Goal: Task Accomplishment & Management: Complete application form

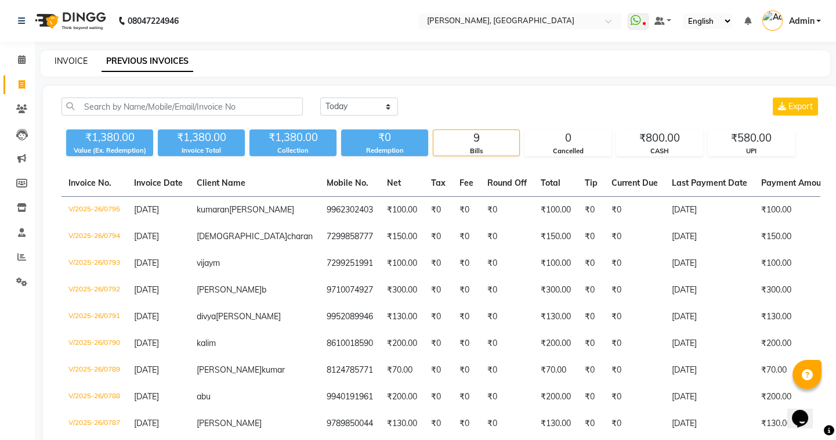
click at [68, 64] on link "INVOICE" at bounding box center [71, 61] width 33 height 10
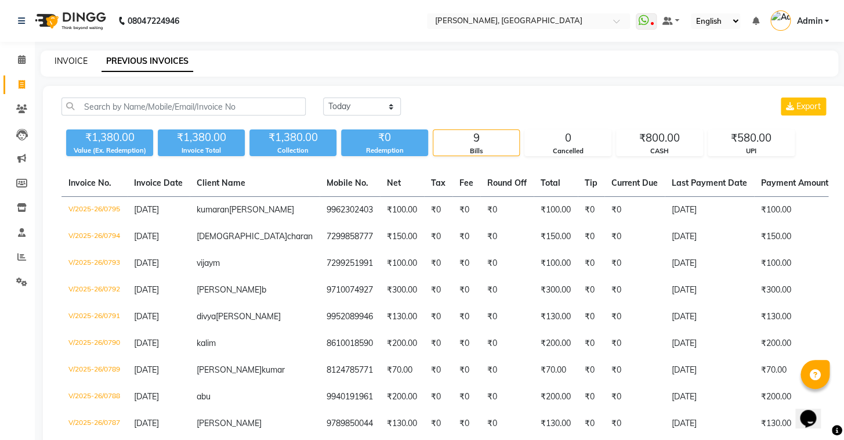
select select "8667"
select select "service"
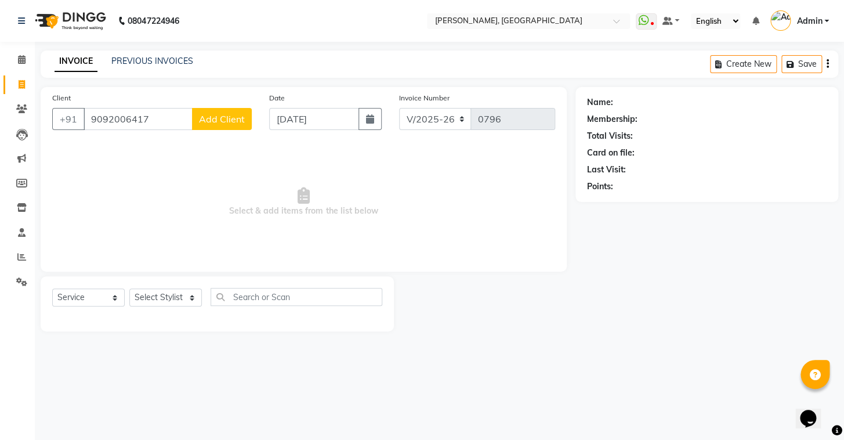
type input "9092006417"
click at [240, 117] on span "Add Client" at bounding box center [222, 119] width 46 height 12
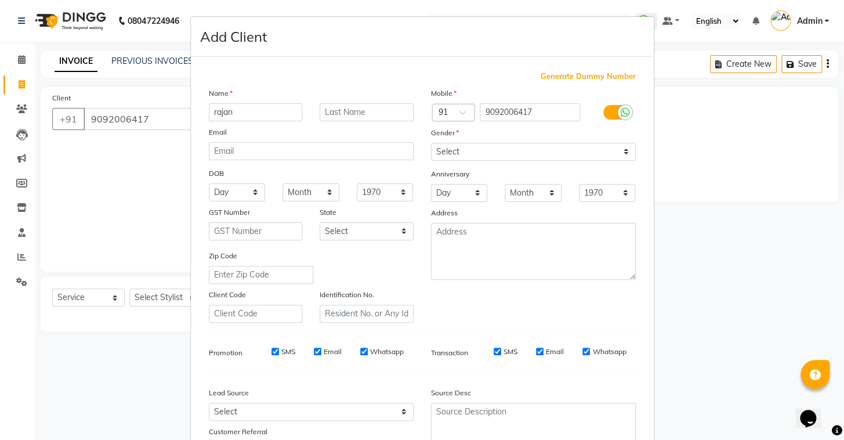
type input "rajan"
click at [358, 106] on input "text" at bounding box center [367, 112] width 94 height 18
click at [585, 158] on select "Select [DEMOGRAPHIC_DATA] [DEMOGRAPHIC_DATA] Other Prefer Not To Say" at bounding box center [533, 152] width 205 height 18
select select "[DEMOGRAPHIC_DATA]"
click at [431, 143] on select "Select [DEMOGRAPHIC_DATA] [DEMOGRAPHIC_DATA] Other Prefer Not To Say" at bounding box center [533, 152] width 205 height 18
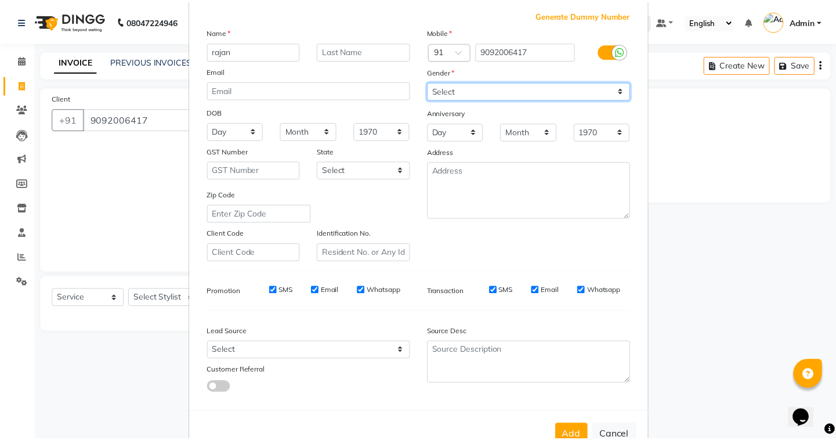
scroll to position [99, 0]
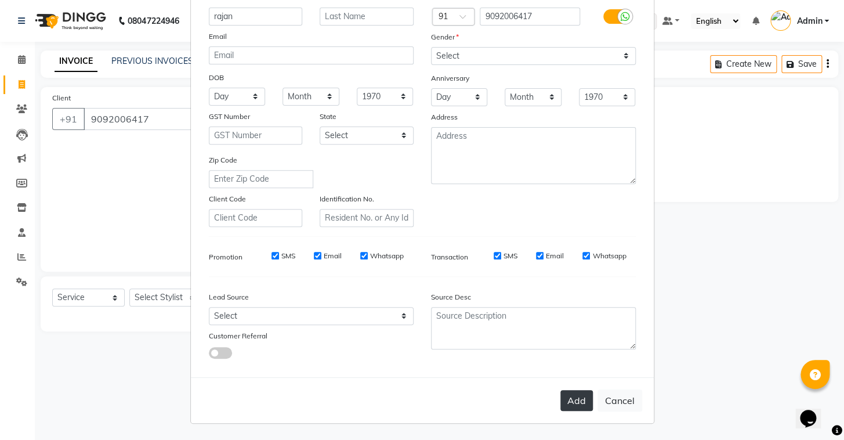
click at [569, 401] on button "Add" at bounding box center [576, 400] width 32 height 21
select select
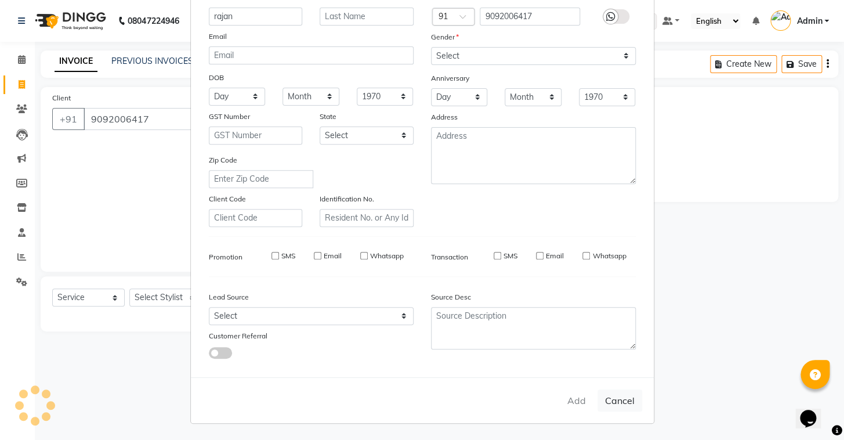
select select
checkbox input "false"
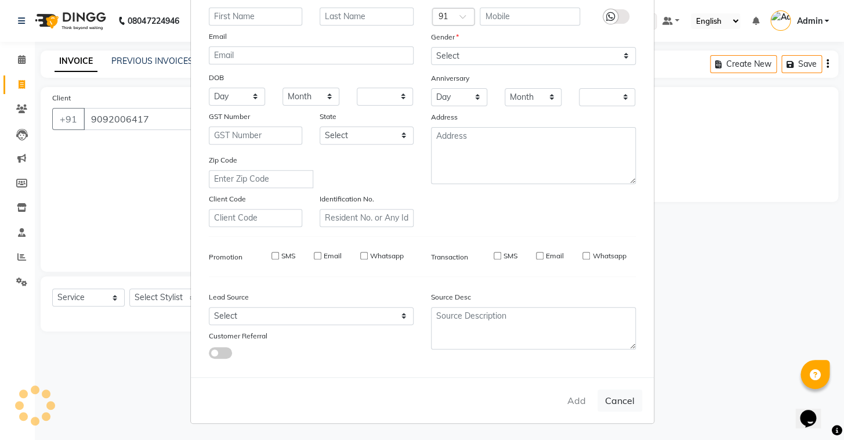
checkbox input "false"
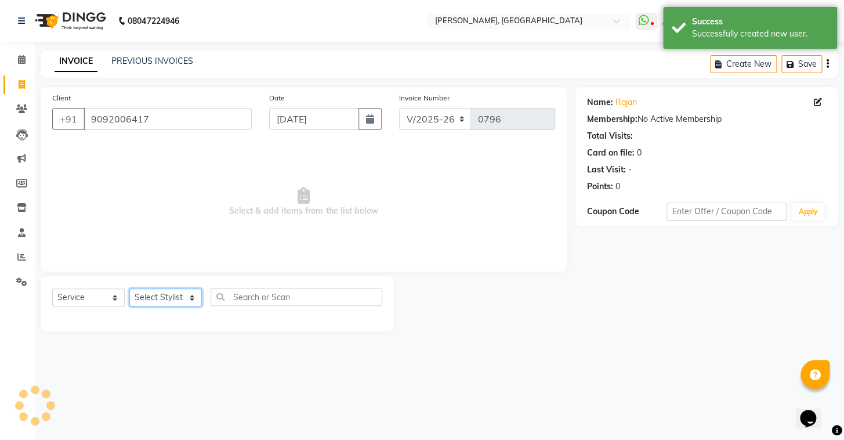
click at [173, 299] on select "Select Stylist Admin AMEER [PERSON_NAME] [PERSON_NAME] [PERSON_NAME]" at bounding box center [165, 297] width 72 height 18
select select "87511"
click at [129, 288] on select "Select Stylist Admin AMEER [PERSON_NAME] [PERSON_NAME] [PERSON_NAME]" at bounding box center [165, 297] width 72 height 18
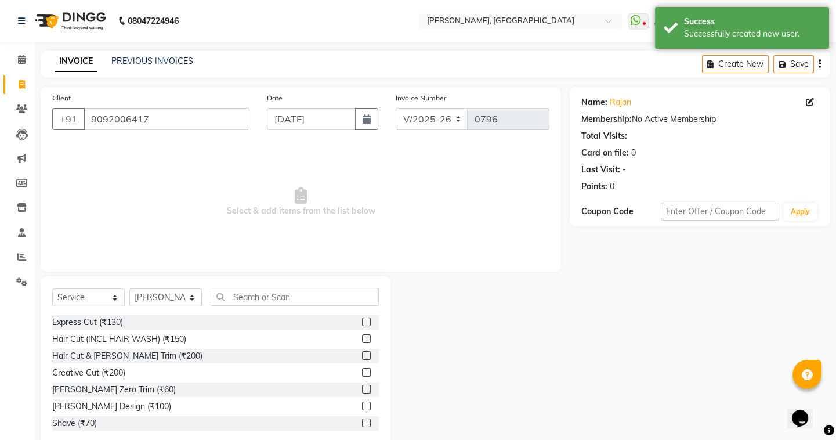
click at [362, 356] on label at bounding box center [366, 355] width 9 height 9
click at [362, 356] on input "checkbox" at bounding box center [366, 356] width 8 height 8
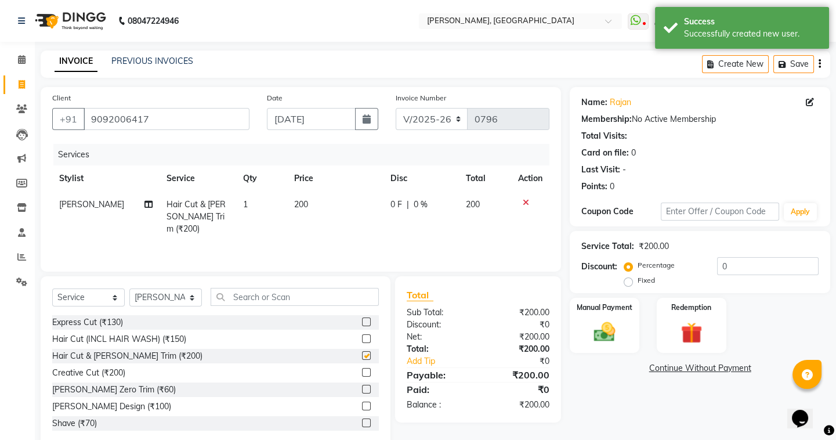
checkbox input "false"
click at [632, 313] on div "Manual Payment" at bounding box center [604, 324] width 72 height 57
click at [662, 370] on span "UPI" at bounding box center [663, 368] width 18 height 13
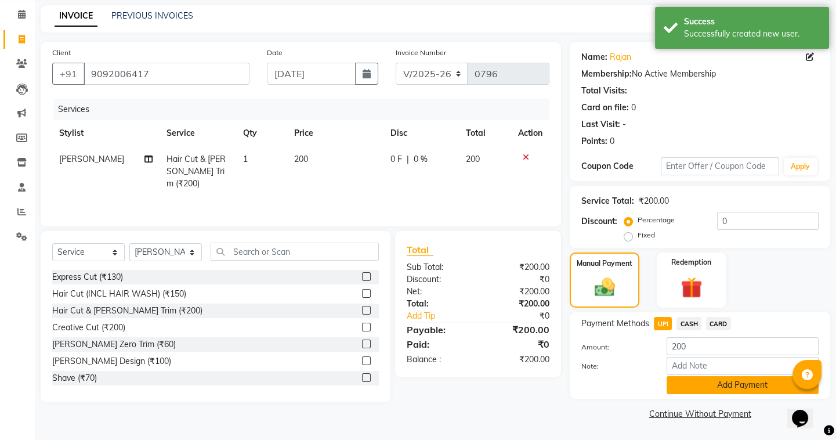
click at [680, 379] on button "Add Payment" at bounding box center [742, 385] width 152 height 18
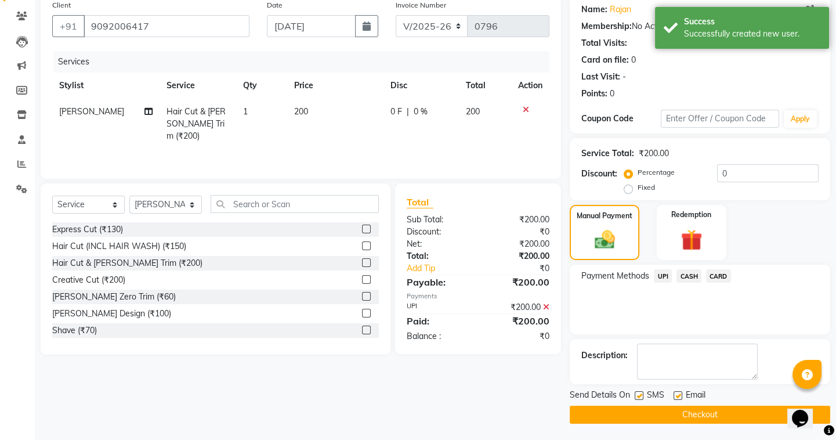
scroll to position [93, 0]
click at [652, 412] on button "Checkout" at bounding box center [700, 414] width 260 height 18
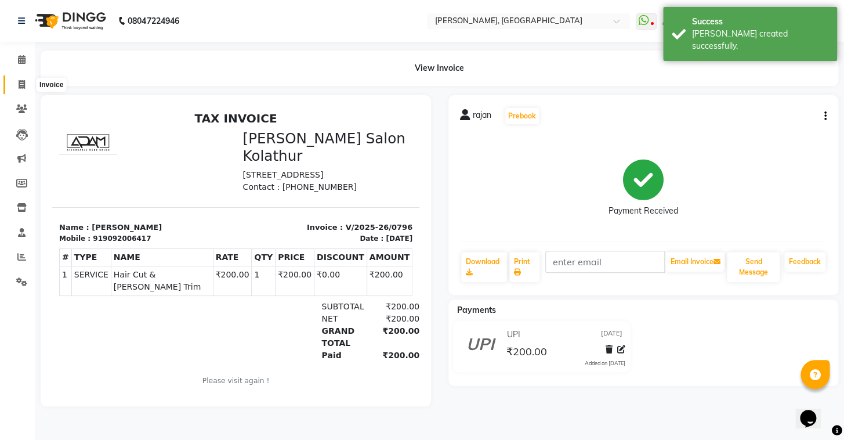
click at [22, 81] on icon at bounding box center [22, 84] width 6 height 9
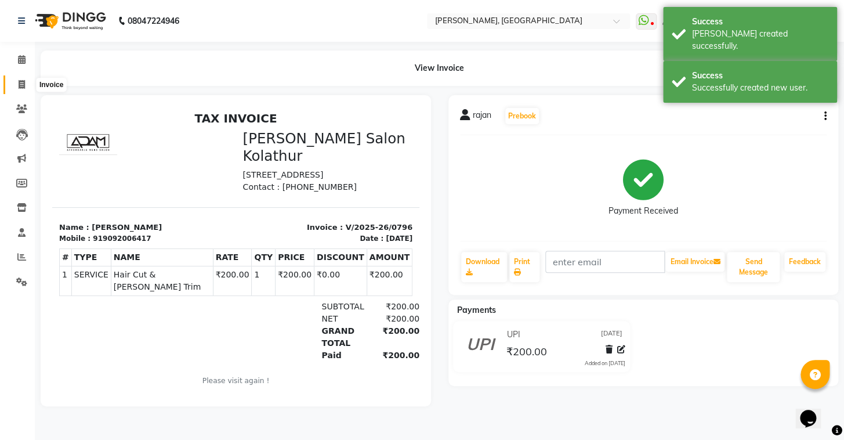
select select "8667"
select select "service"
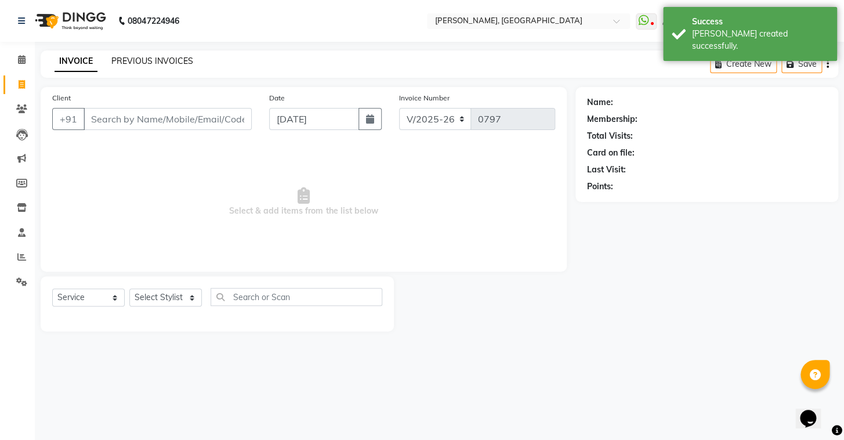
click at [115, 56] on link "PREVIOUS INVOICES" at bounding box center [152, 61] width 82 height 10
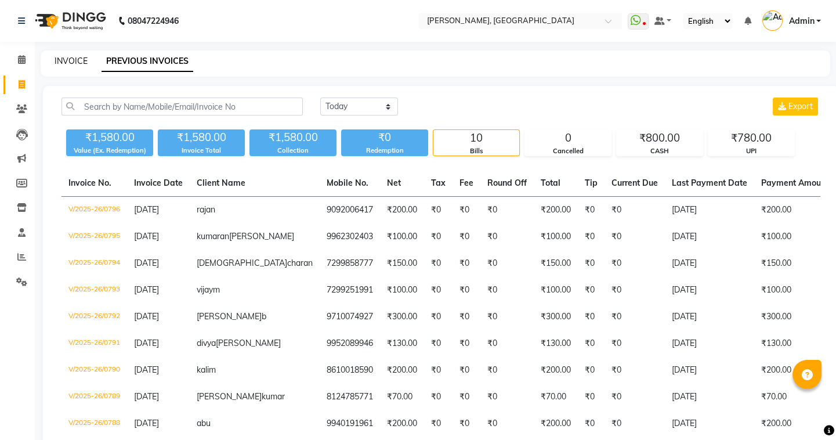
click at [67, 61] on link "INVOICE" at bounding box center [71, 61] width 33 height 10
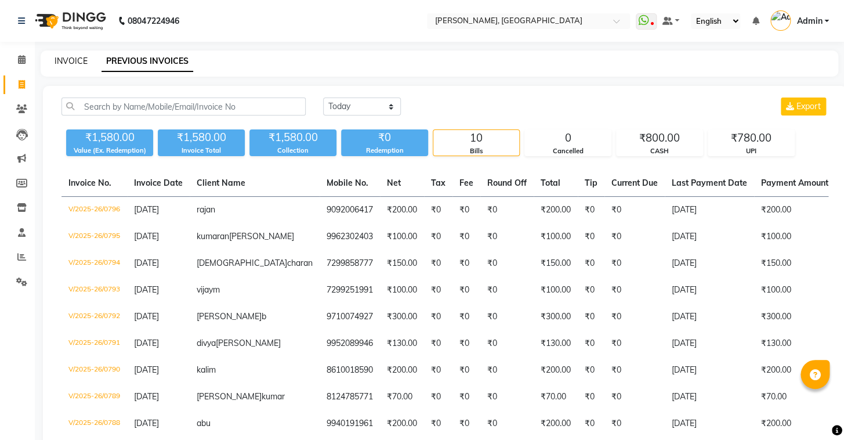
select select "8667"
select select "service"
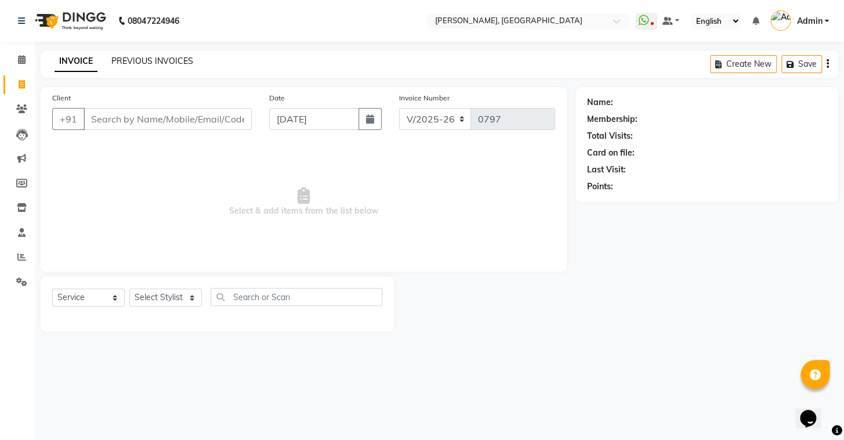
click at [180, 64] on link "PREVIOUS INVOICES" at bounding box center [152, 61] width 82 height 10
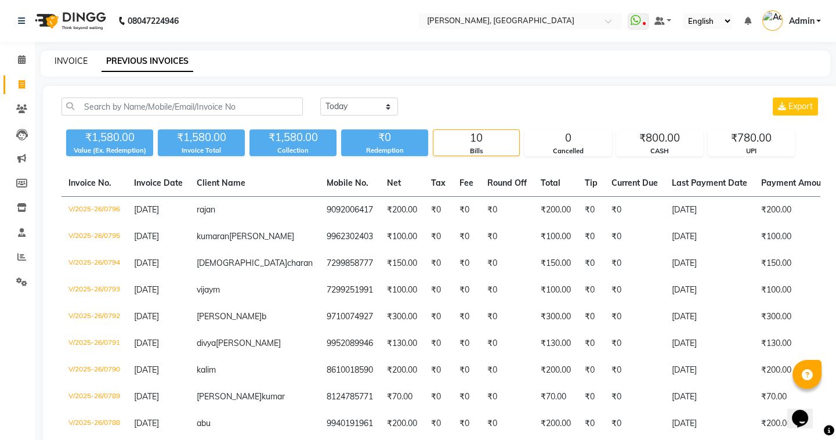
click at [62, 60] on link "INVOICE" at bounding box center [71, 61] width 33 height 10
select select "service"
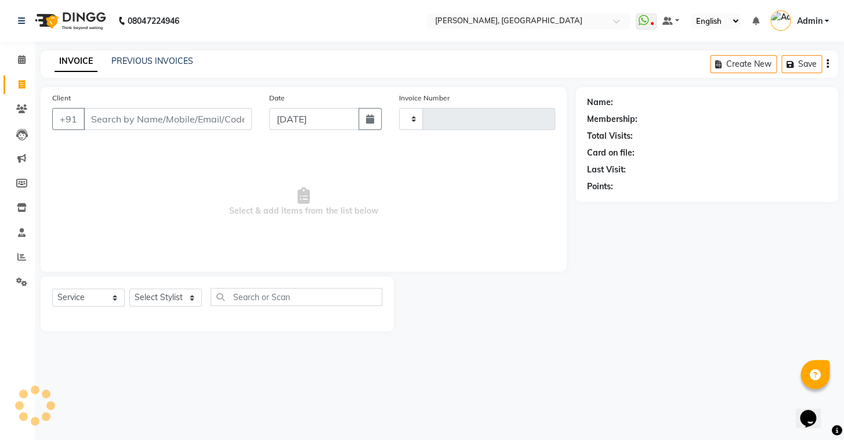
type input "0797"
select select "8667"
click at [158, 58] on link "PREVIOUS INVOICES" at bounding box center [152, 61] width 82 height 10
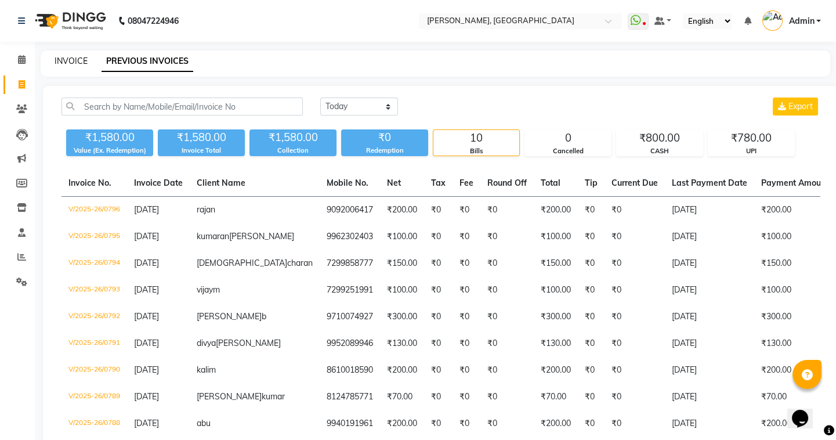
click at [68, 63] on link "INVOICE" at bounding box center [71, 61] width 33 height 10
select select "8667"
select select "service"
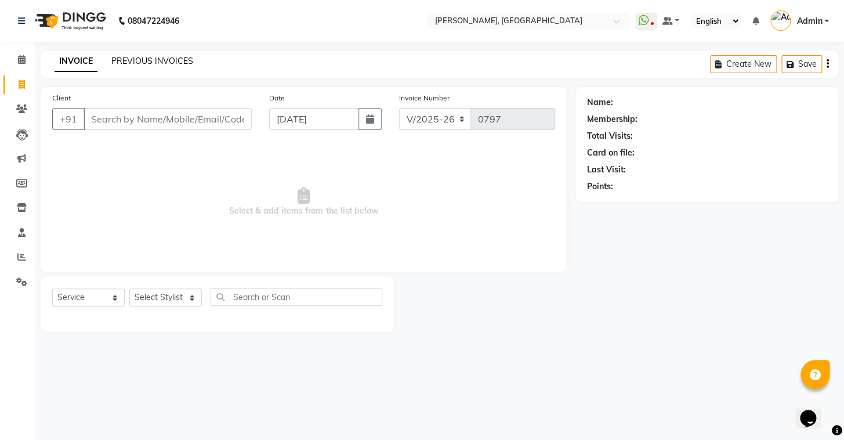
click at [157, 63] on link "PREVIOUS INVOICES" at bounding box center [152, 61] width 82 height 10
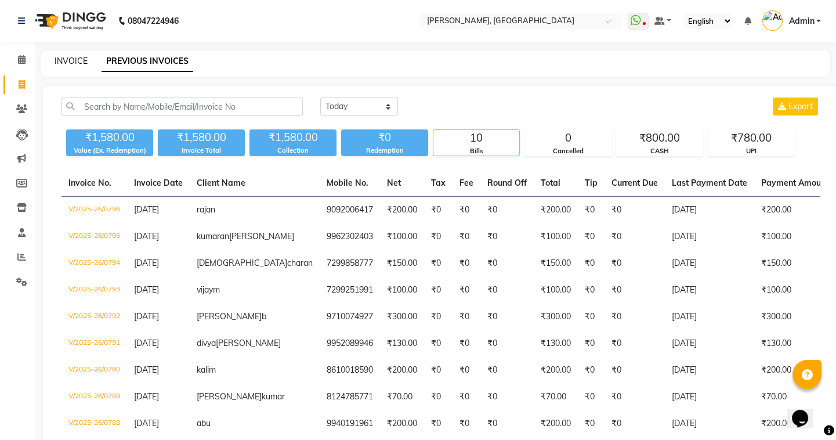
click at [66, 58] on link "INVOICE" at bounding box center [71, 61] width 33 height 10
select select "service"
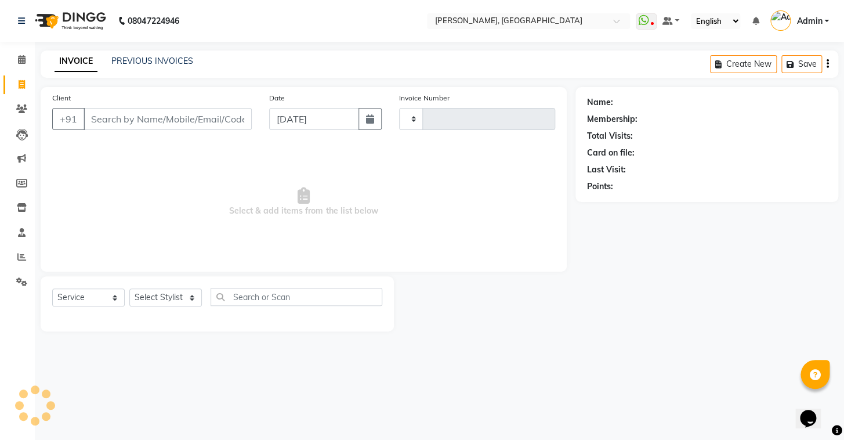
type input "0797"
select select "8667"
click at [133, 63] on link "PREVIOUS INVOICES" at bounding box center [152, 61] width 82 height 10
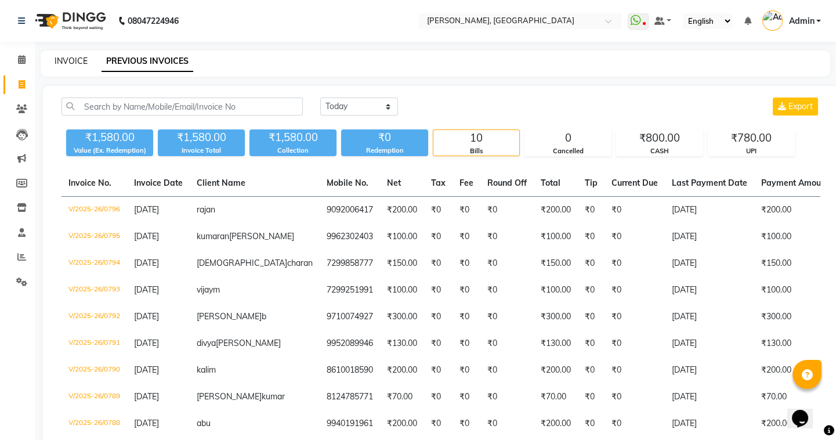
click at [72, 64] on link "INVOICE" at bounding box center [71, 61] width 33 height 10
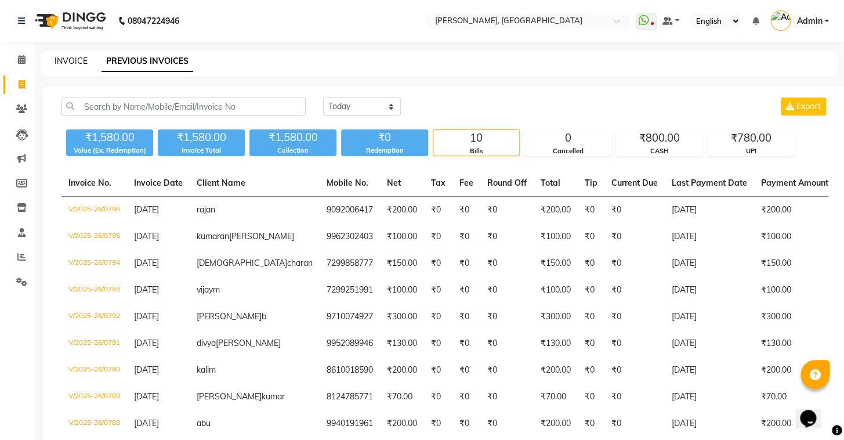
select select "8667"
select select "service"
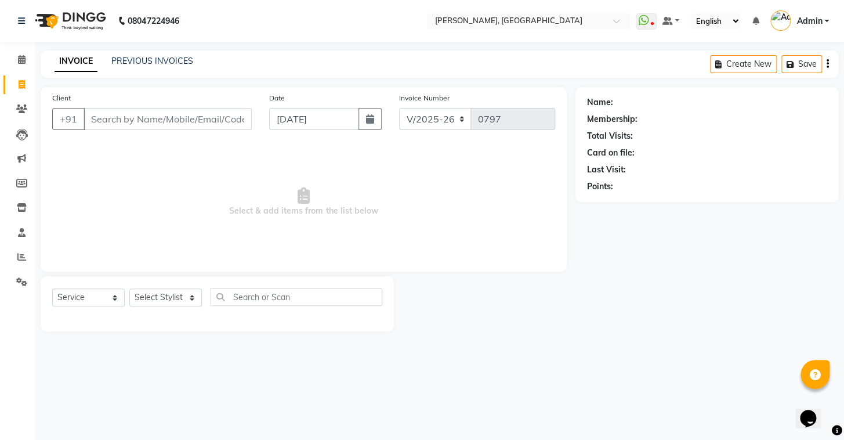
click at [140, 121] on input "Client" at bounding box center [168, 119] width 168 height 22
click at [23, 58] on icon at bounding box center [22, 59] width 8 height 9
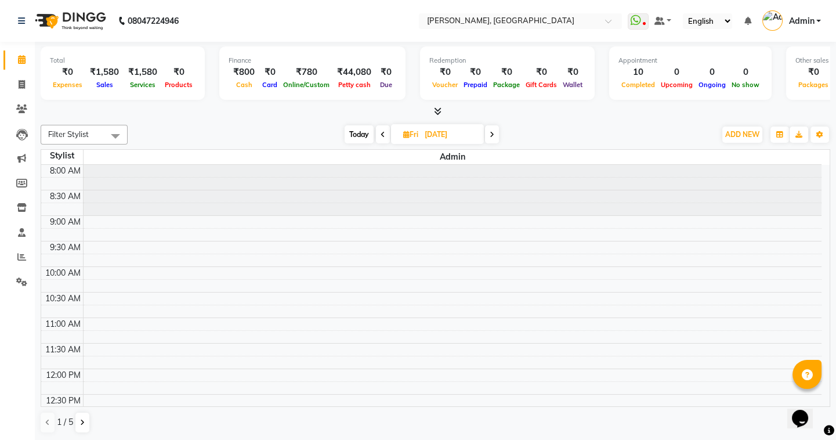
click at [492, 131] on icon at bounding box center [491, 134] width 5 height 7
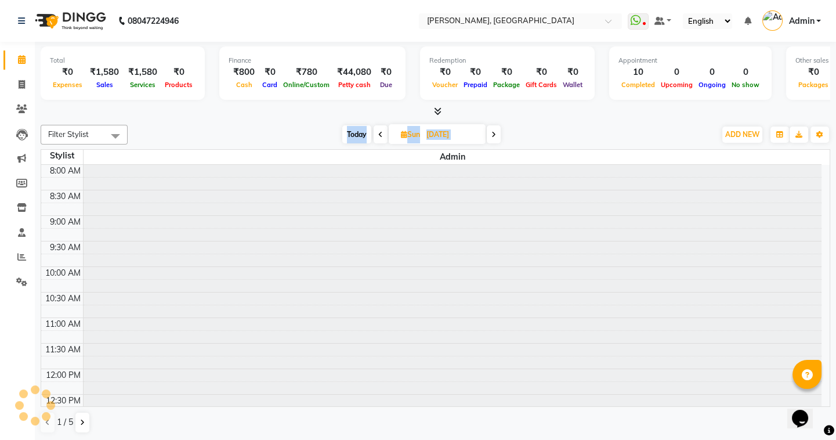
click at [492, 131] on icon at bounding box center [493, 134] width 5 height 7
click at [492, 131] on icon at bounding box center [494, 134] width 5 height 7
click at [492, 131] on icon at bounding box center [493, 134] width 5 height 7
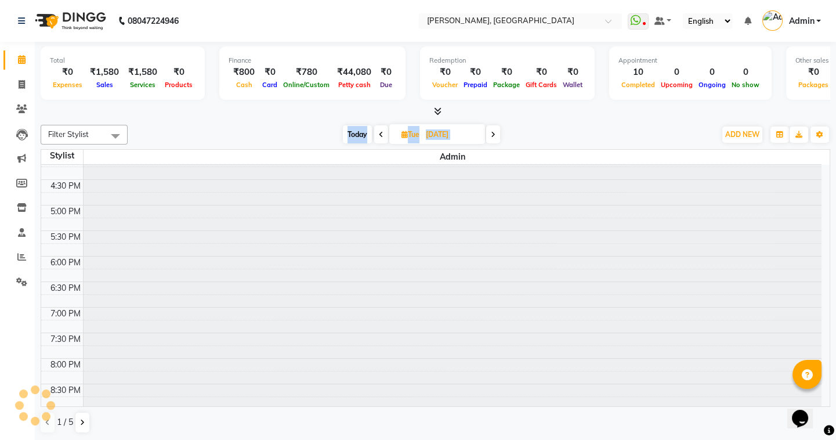
click at [492, 130] on span at bounding box center [493, 134] width 14 height 18
click at [492, 131] on icon at bounding box center [493, 134] width 5 height 7
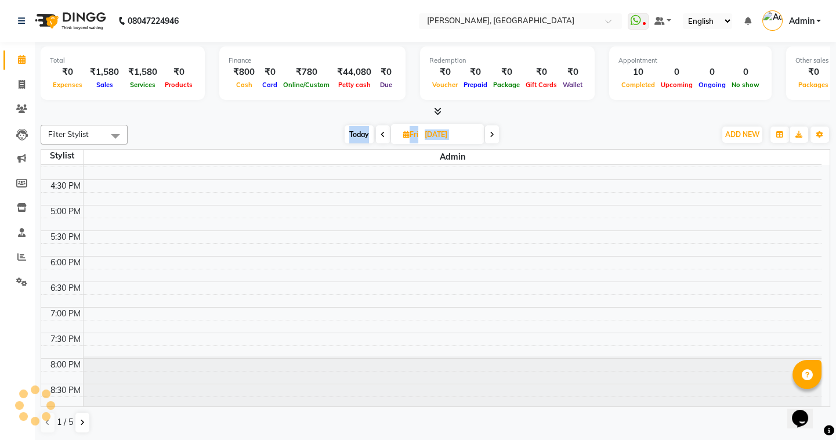
click at [492, 131] on icon at bounding box center [491, 134] width 5 height 7
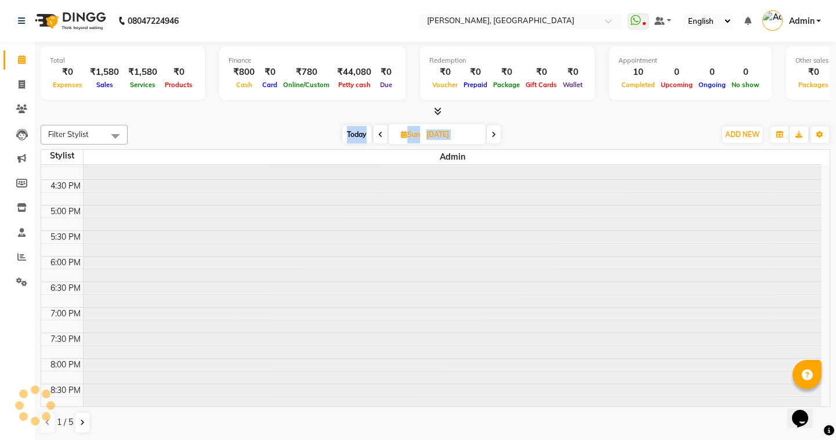
scroll to position [419, 0]
click at [492, 131] on icon at bounding box center [493, 134] width 5 height 7
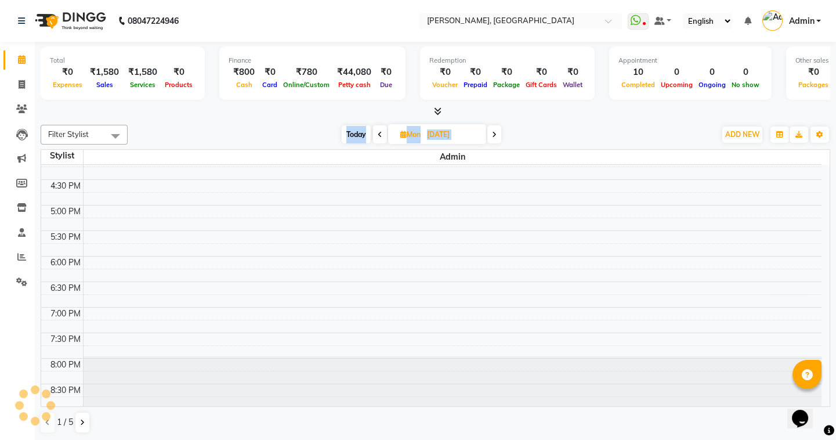
click at [492, 131] on icon at bounding box center [494, 134] width 5 height 7
click at [493, 139] on span at bounding box center [493, 134] width 14 height 18
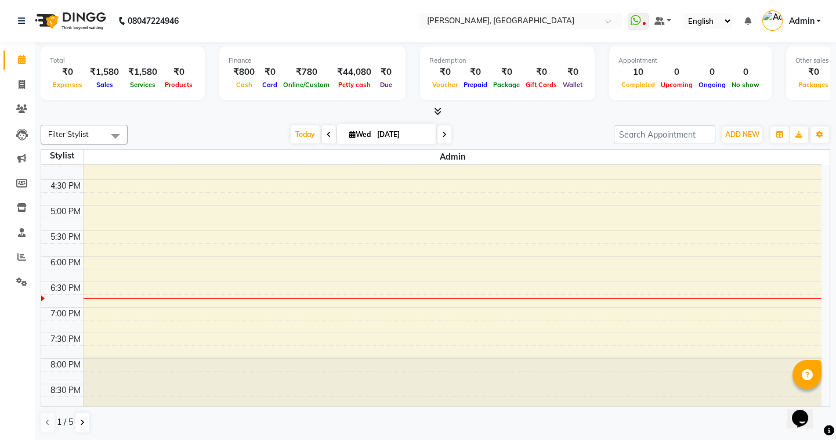
click at [442, 135] on icon at bounding box center [444, 134] width 5 height 7
type input "04-09-2025"
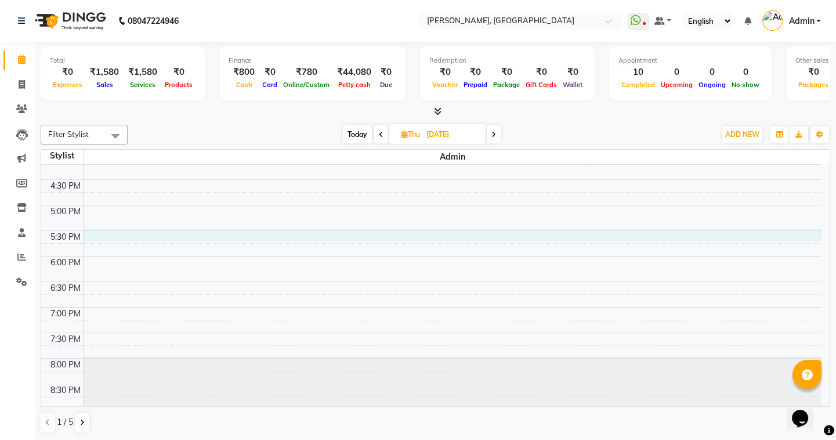
click at [148, 228] on div "8:00 AM 8:30 AM 9:00 AM 9:30 AM 10:00 AM 10:30 AM 11:00 AM 11:30 AM 12:00 PM 12…" at bounding box center [431, 77] width 780 height 663
select select "87636"
select select "tentative"
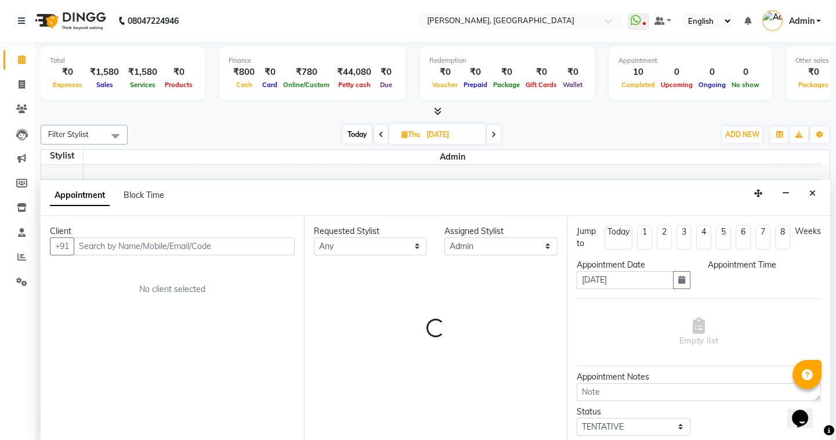
scroll to position [0, 0]
select select "1050"
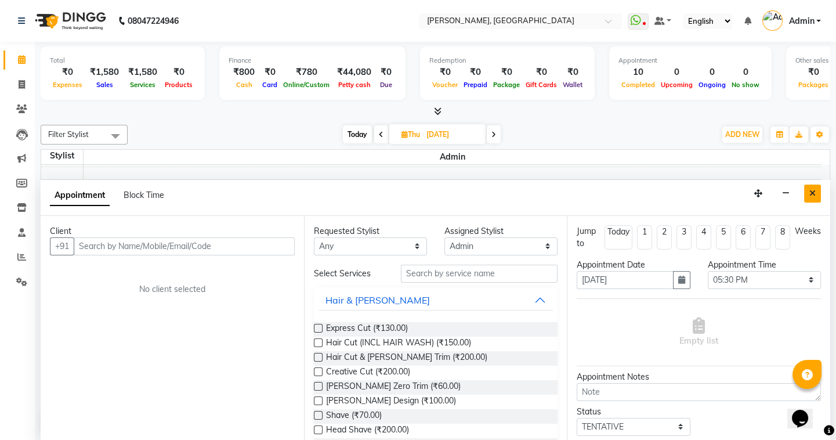
click at [818, 194] on button "Close" at bounding box center [812, 193] width 17 height 18
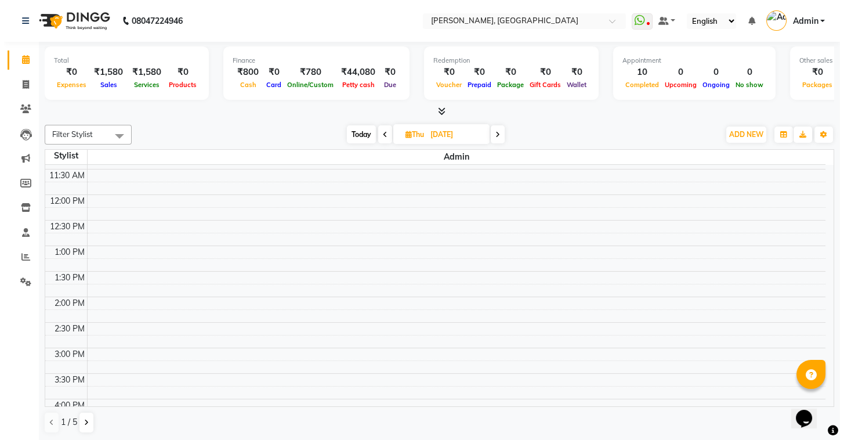
scroll to position [155, 0]
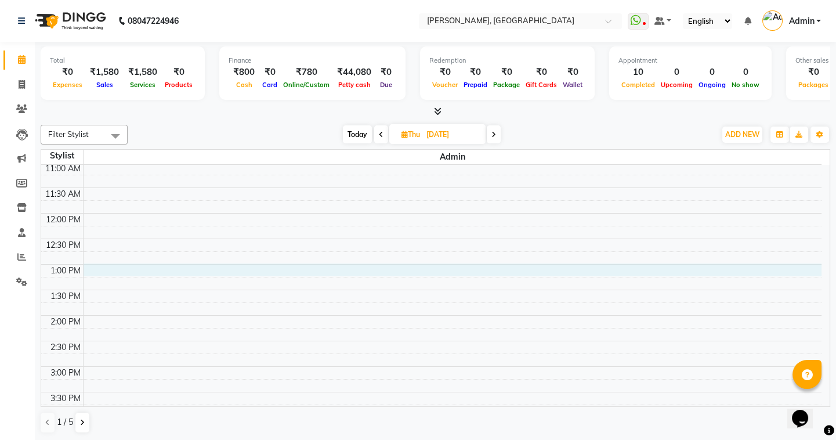
click at [110, 267] on div "8:00 AM 8:30 AM 9:00 AM 9:30 AM 10:00 AM 10:30 AM 11:00 AM 11:30 AM 12:00 PM 12…" at bounding box center [431, 340] width 780 height 663
select select "87636"
select select "780"
select select "tentative"
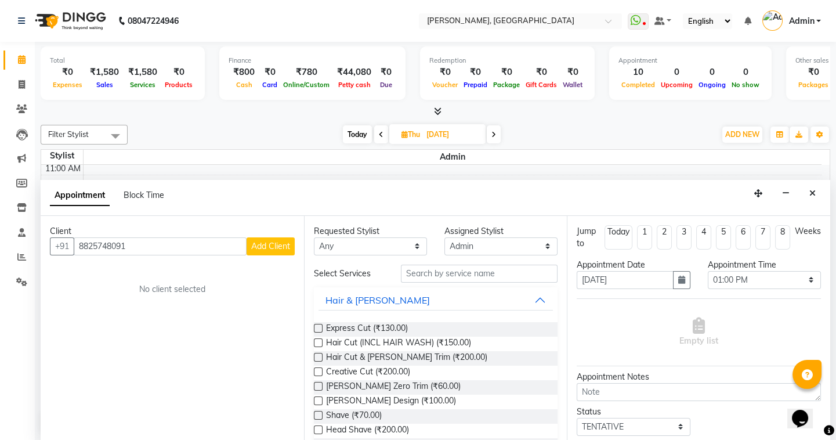
type input "8825748091"
click at [277, 246] on span "Add Client" at bounding box center [270, 246] width 39 height 10
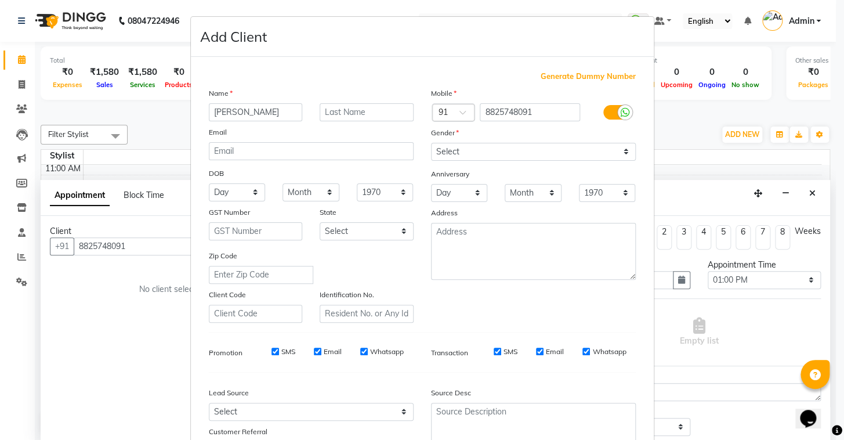
type input "anish"
click at [562, 144] on select "Select [DEMOGRAPHIC_DATA] [DEMOGRAPHIC_DATA] Other Prefer Not To Say" at bounding box center [533, 152] width 205 height 18
select select "[DEMOGRAPHIC_DATA]"
click at [431, 143] on select "Select [DEMOGRAPHIC_DATA] [DEMOGRAPHIC_DATA] Other Prefer Not To Say" at bounding box center [533, 152] width 205 height 18
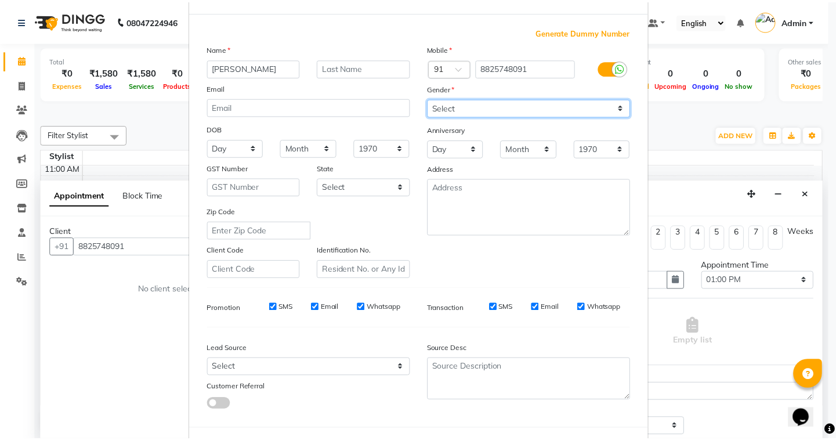
scroll to position [99, 0]
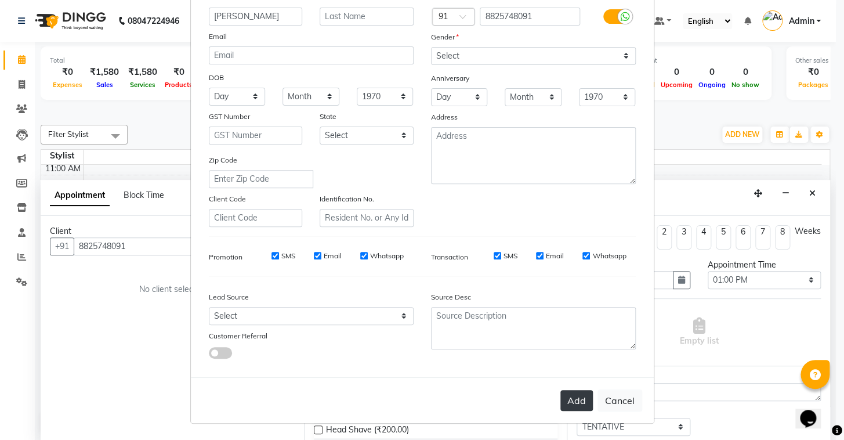
click at [568, 404] on button "Add" at bounding box center [576, 400] width 32 height 21
select select
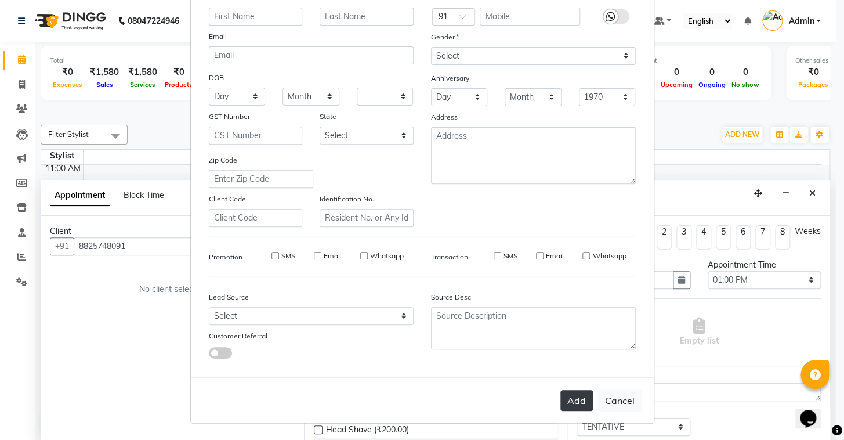
select select
checkbox input "false"
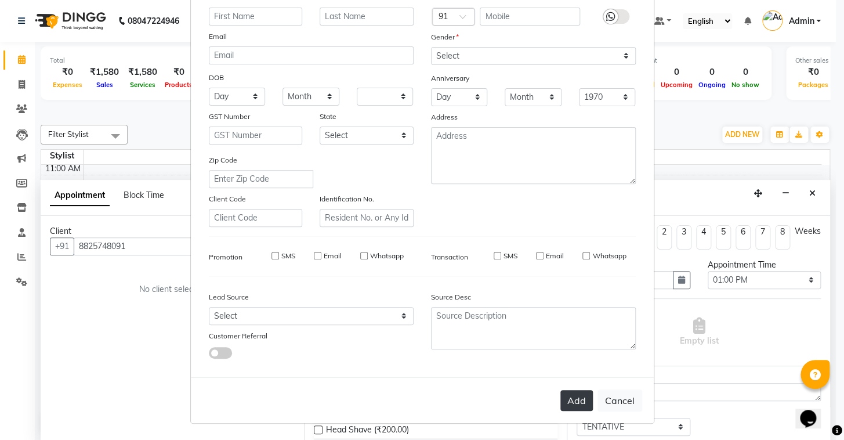
checkbox input "false"
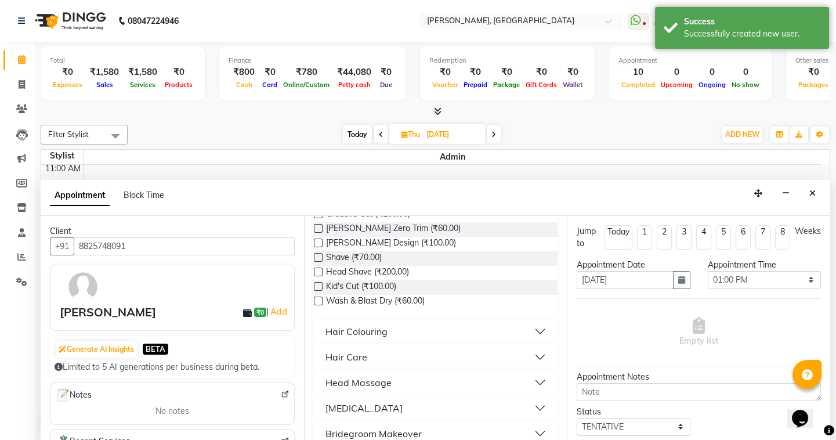
scroll to position [197, 0]
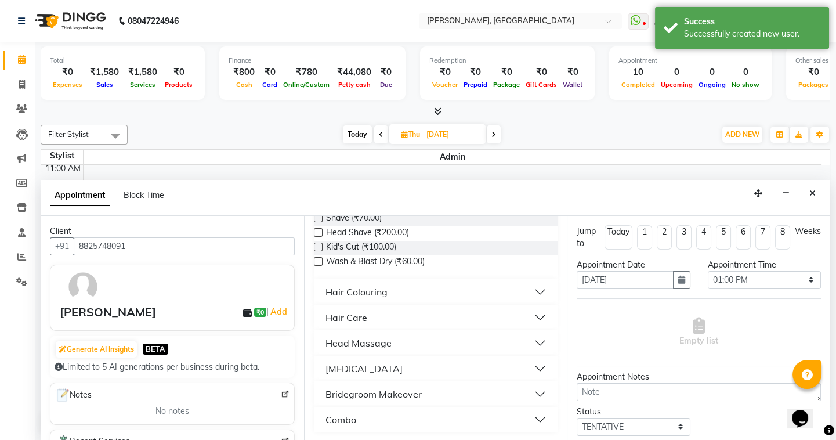
click at [375, 369] on button "Skin Care" at bounding box center [435, 368] width 235 height 21
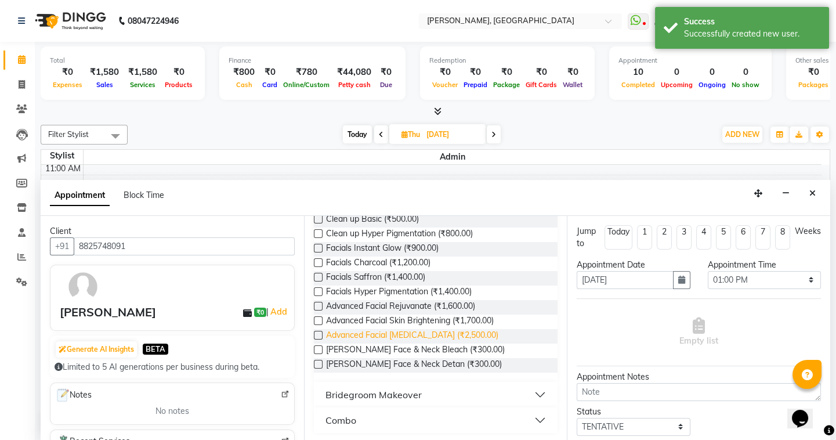
scroll to position [375, 0]
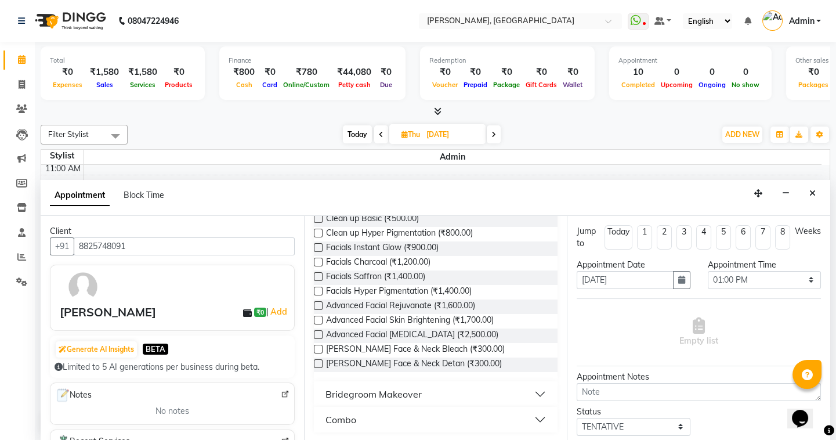
click at [317, 275] on label at bounding box center [318, 276] width 9 height 9
click at [317, 275] on input "checkbox" at bounding box center [318, 278] width 8 height 8
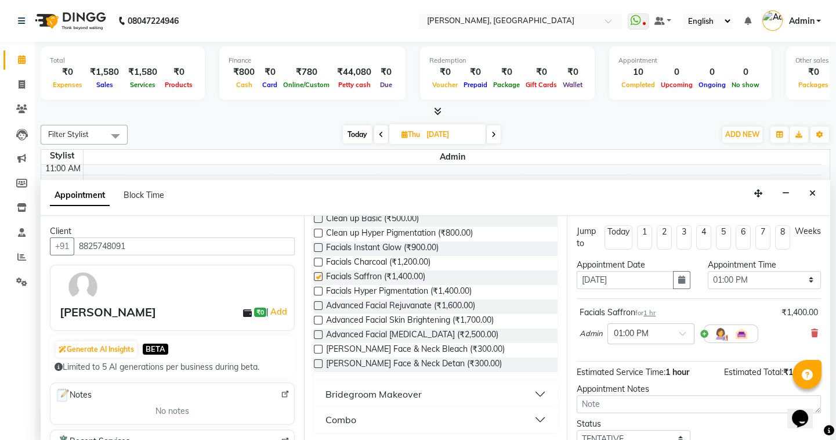
checkbox input "false"
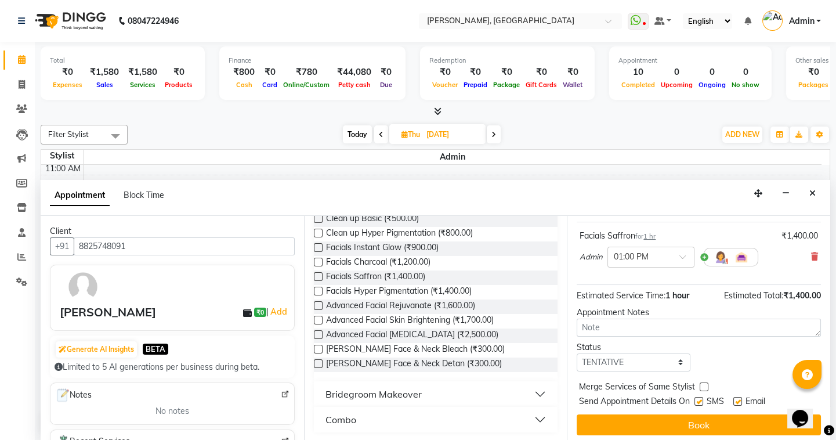
scroll to position [79, 0]
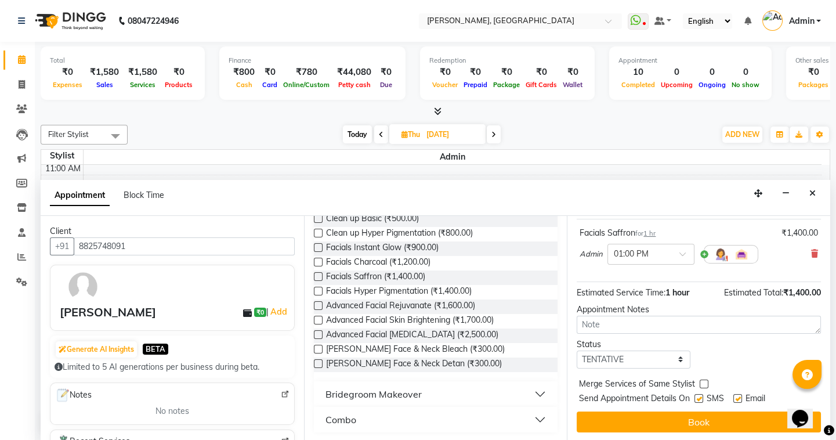
click at [701, 412] on button "Book" at bounding box center [698, 421] width 244 height 21
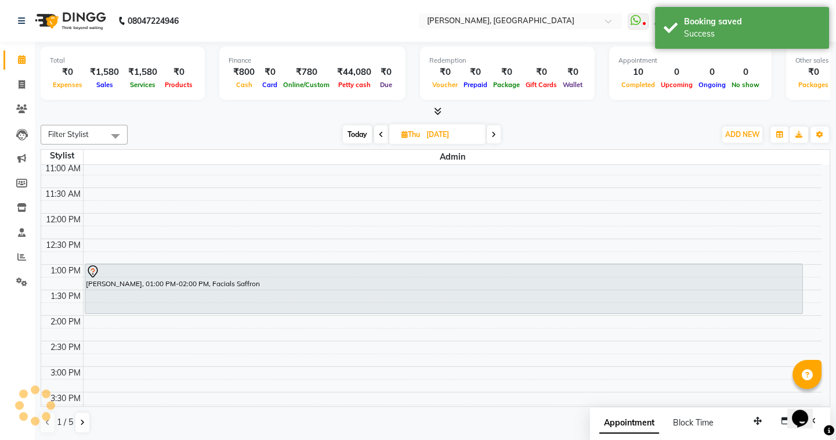
scroll to position [0, 0]
click at [495, 131] on icon at bounding box center [493, 134] width 5 height 7
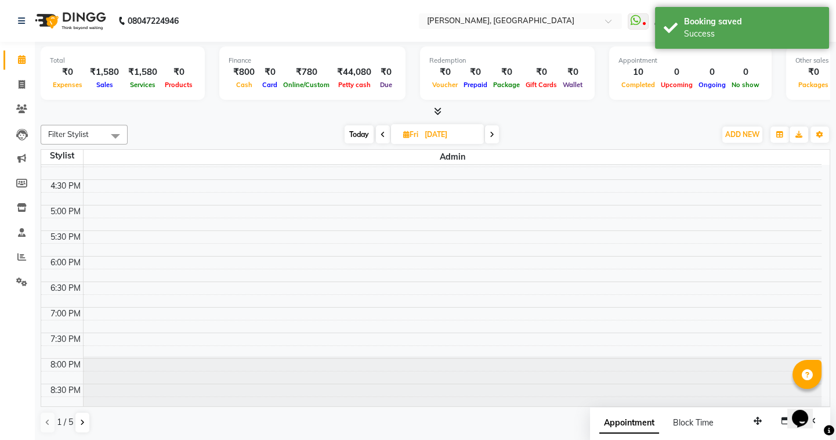
click at [378, 139] on span at bounding box center [383, 134] width 14 height 18
type input "04-09-2025"
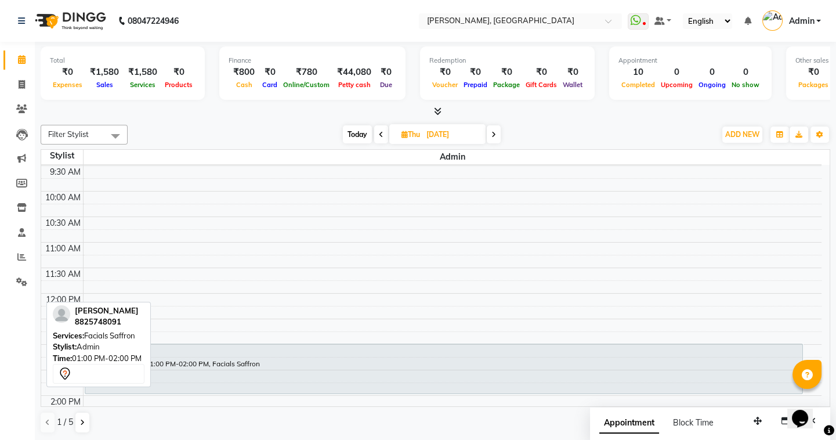
scroll to position [50, 0]
